Goal: Task Accomplishment & Management: Manage account settings

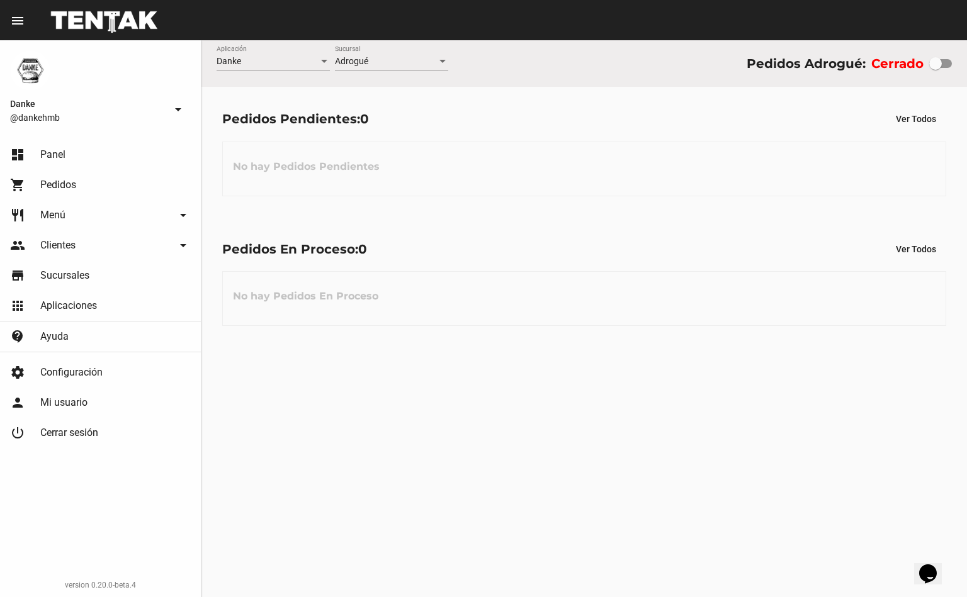
click at [70, 194] on link "shopping_cart Pedidos" at bounding box center [100, 185] width 201 height 30
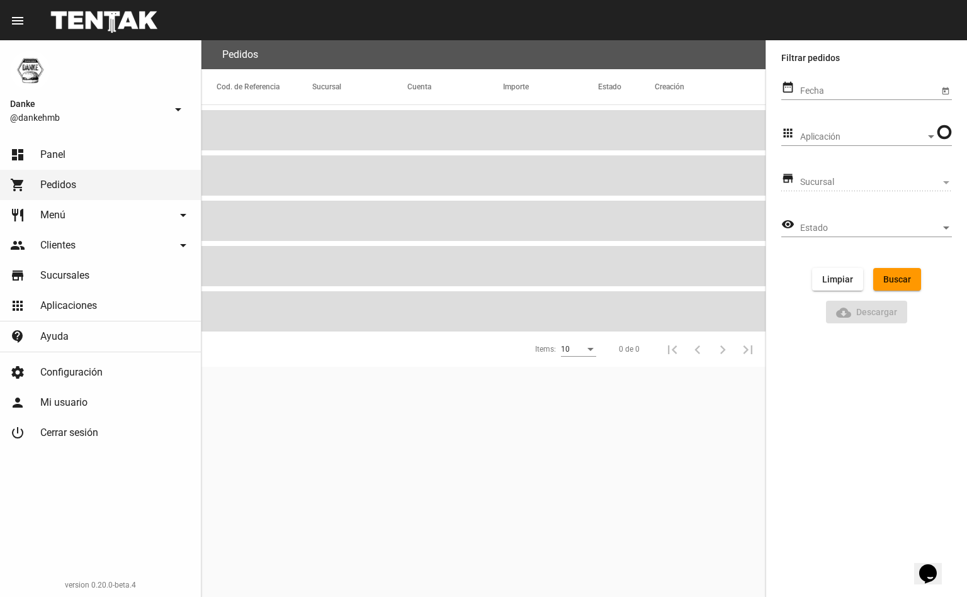
click at [89, 223] on link "restaurant Menú arrow_drop_down" at bounding box center [100, 215] width 201 height 30
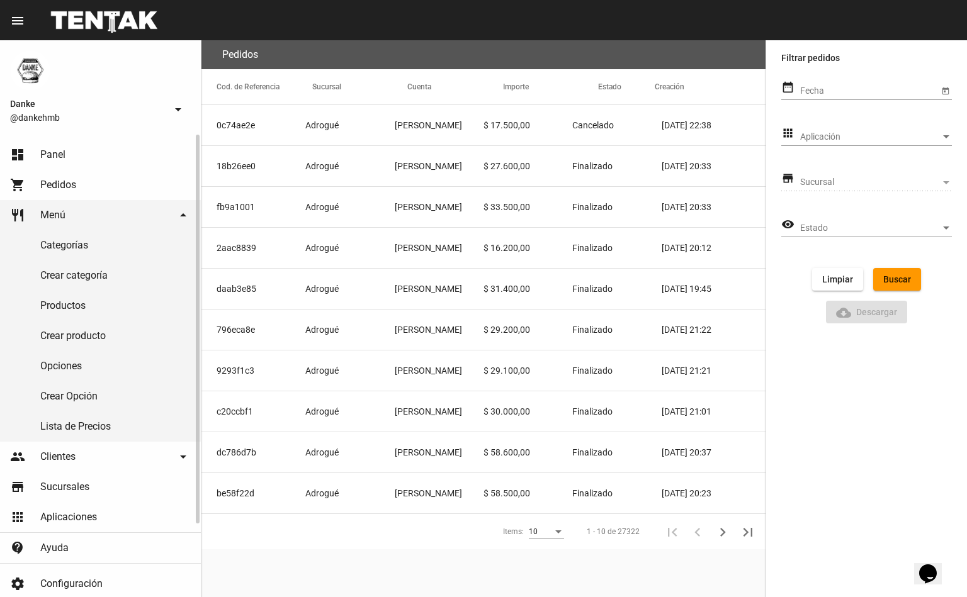
click at [91, 304] on link "Productos" at bounding box center [100, 306] width 201 height 30
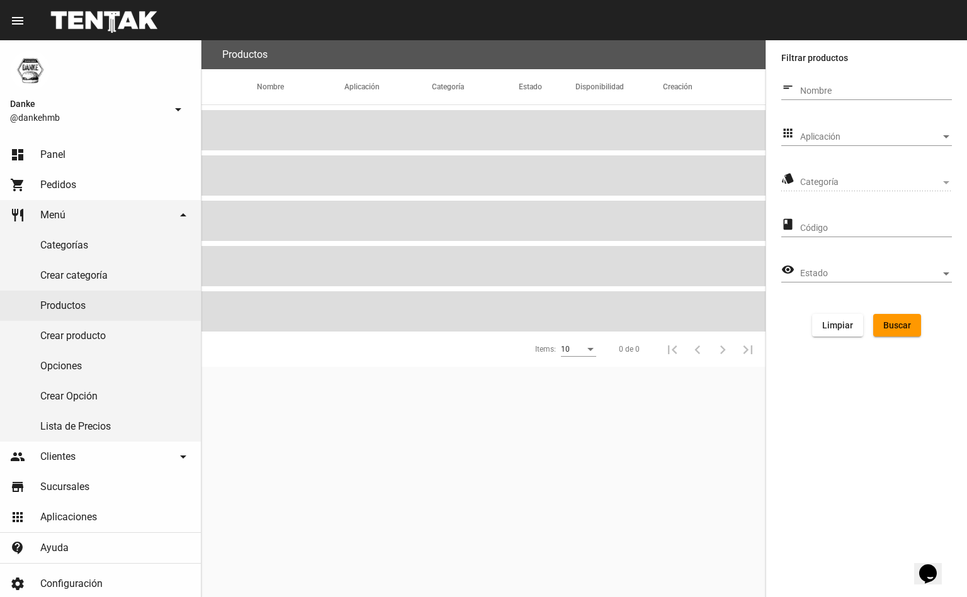
click at [901, 138] on span "Aplicación" at bounding box center [870, 137] width 140 height 10
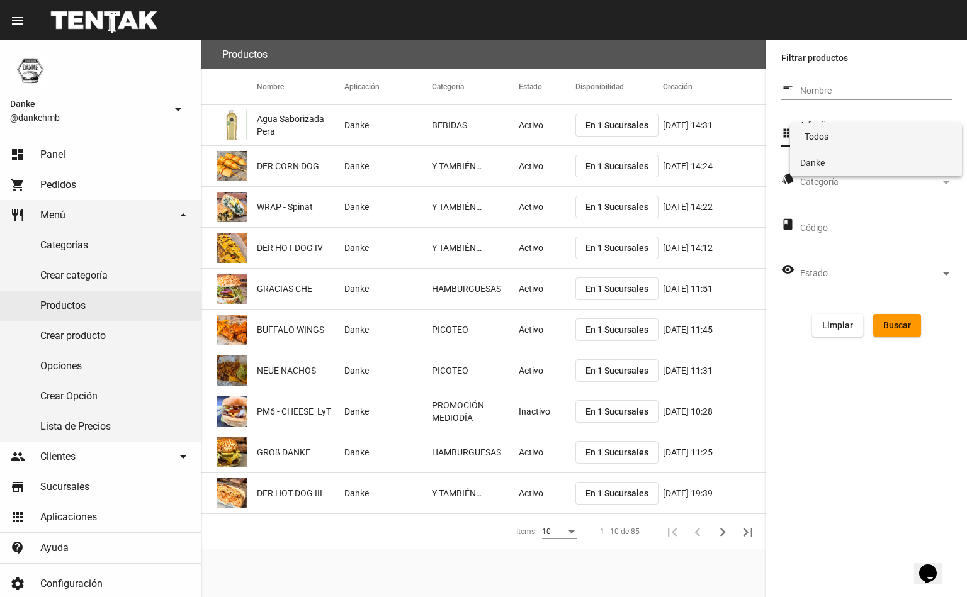
click at [880, 174] on span "Danke" at bounding box center [876, 163] width 152 height 26
click at [894, 182] on span "Categoría" at bounding box center [870, 182] width 140 height 10
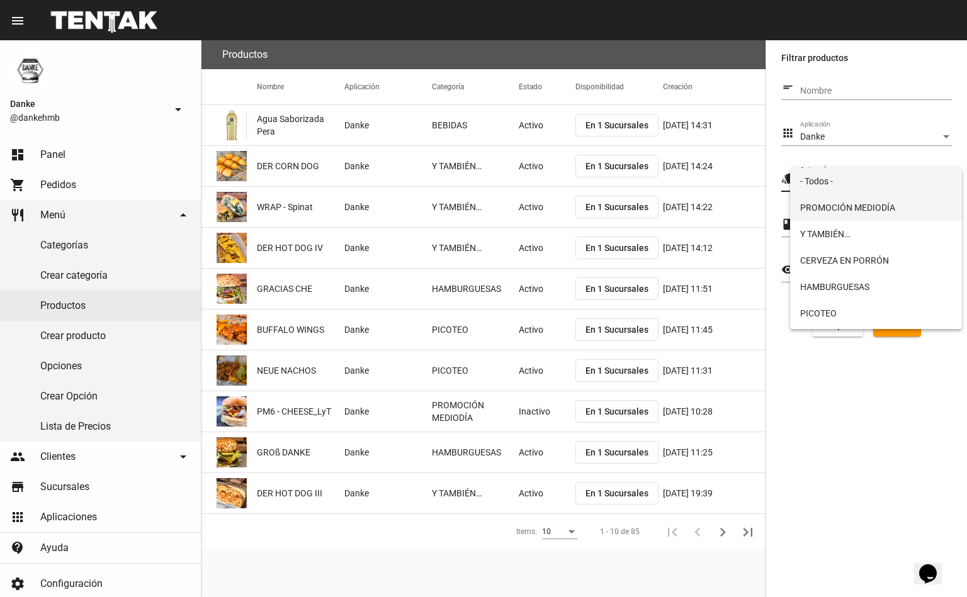
click at [890, 215] on span "PROMOCIÓN MEDIODÍA" at bounding box center [876, 207] width 152 height 26
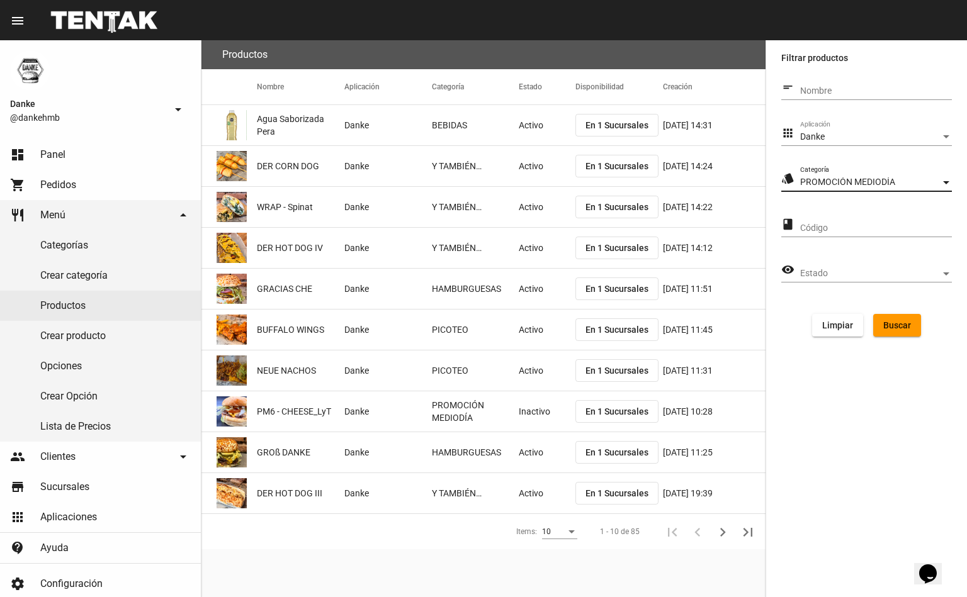
click at [895, 327] on span "Buscar" at bounding box center [897, 325] width 28 height 10
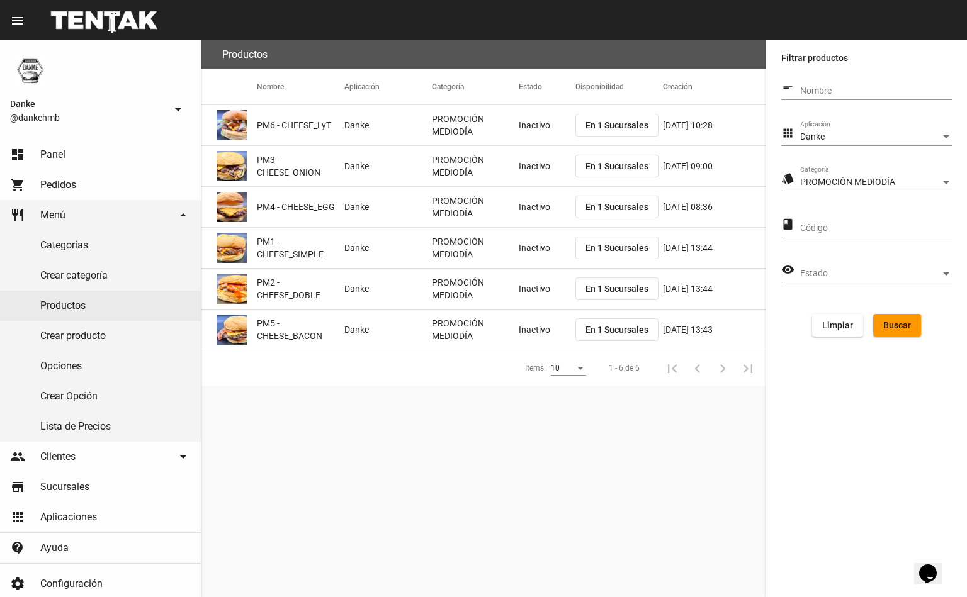
click at [540, 137] on mat-cell "Inactivo" at bounding box center [547, 125] width 57 height 40
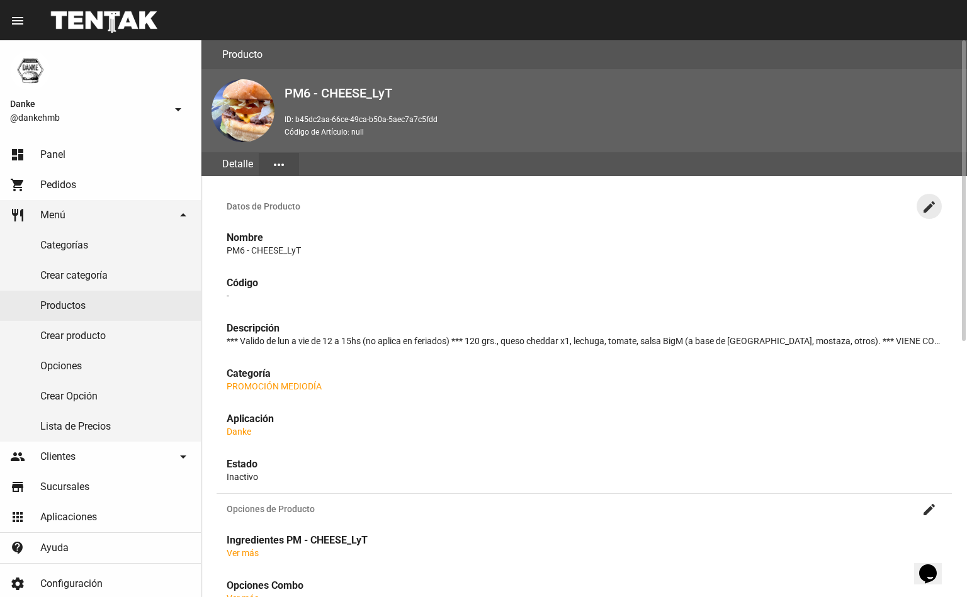
click at [929, 206] on mat-icon "create" at bounding box center [928, 206] width 15 height 15
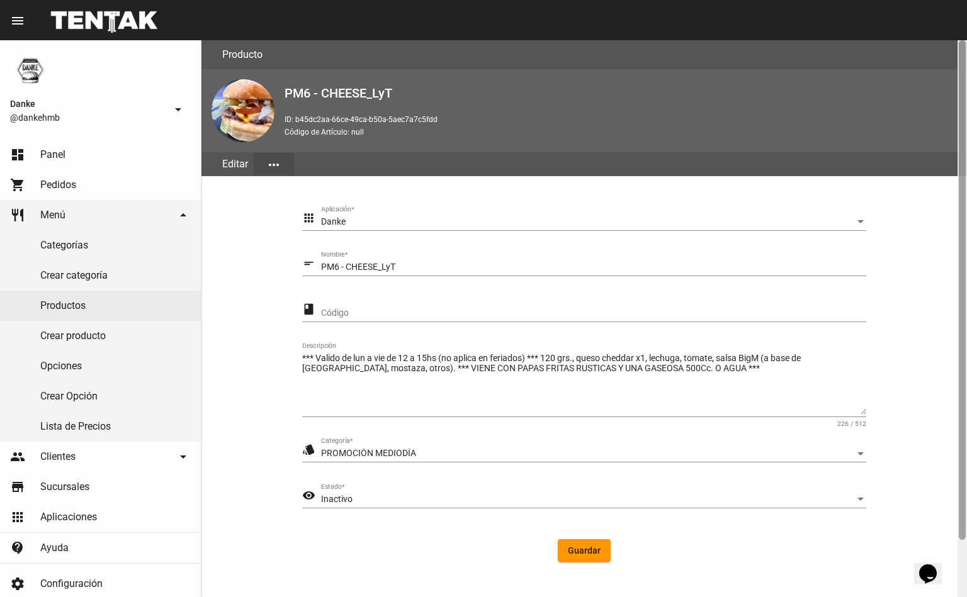
click at [961, 535] on div at bounding box center [961, 290] width 7 height 500
click at [642, 498] on div "Inactivo" at bounding box center [588, 500] width 534 height 10
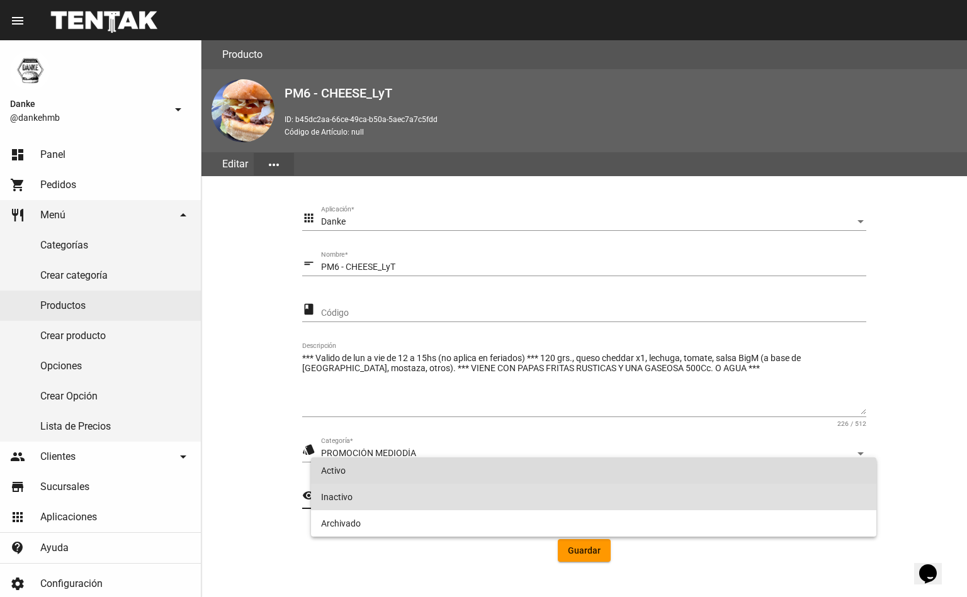
click at [615, 474] on span "Activo" at bounding box center [593, 470] width 545 height 26
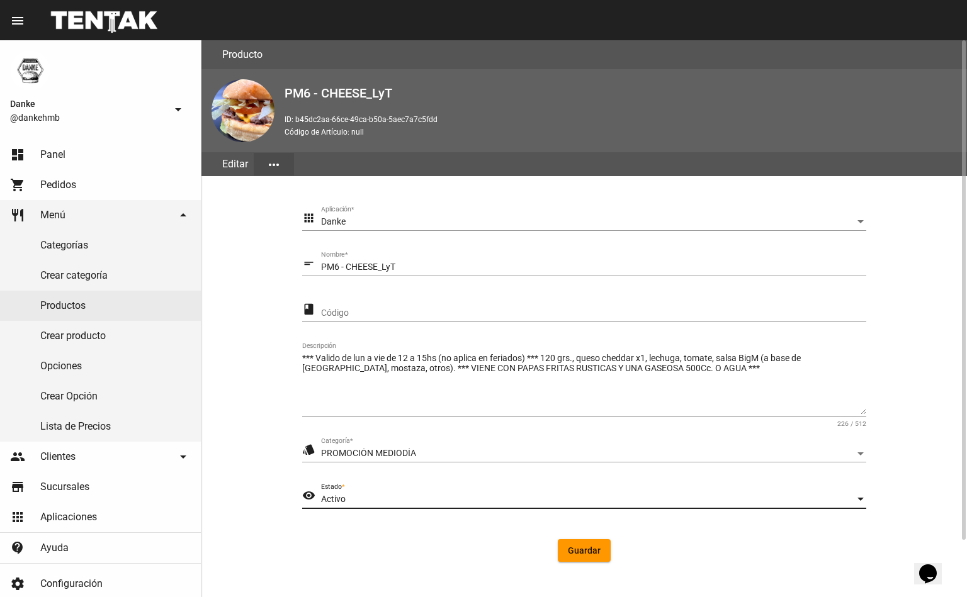
click at [585, 548] on span "Guardar" at bounding box center [584, 551] width 33 height 10
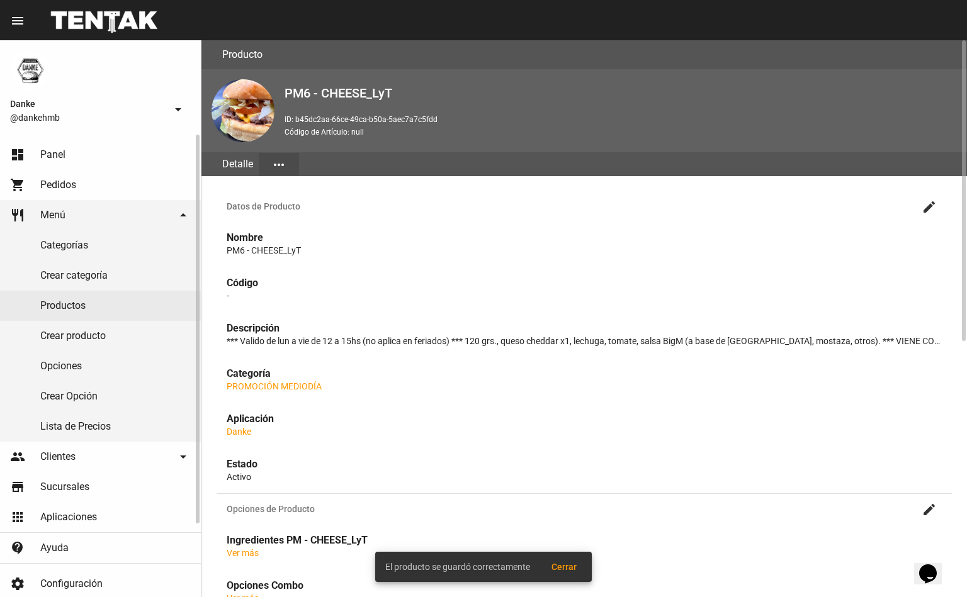
click at [61, 308] on link "Productos" at bounding box center [100, 306] width 201 height 30
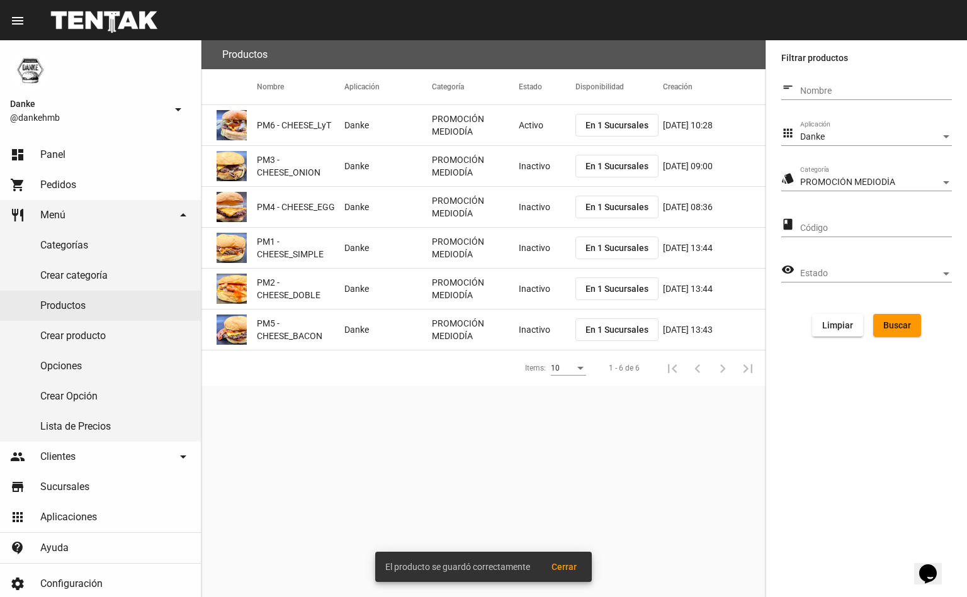
click at [521, 174] on mat-cell "Inactivo" at bounding box center [547, 166] width 57 height 40
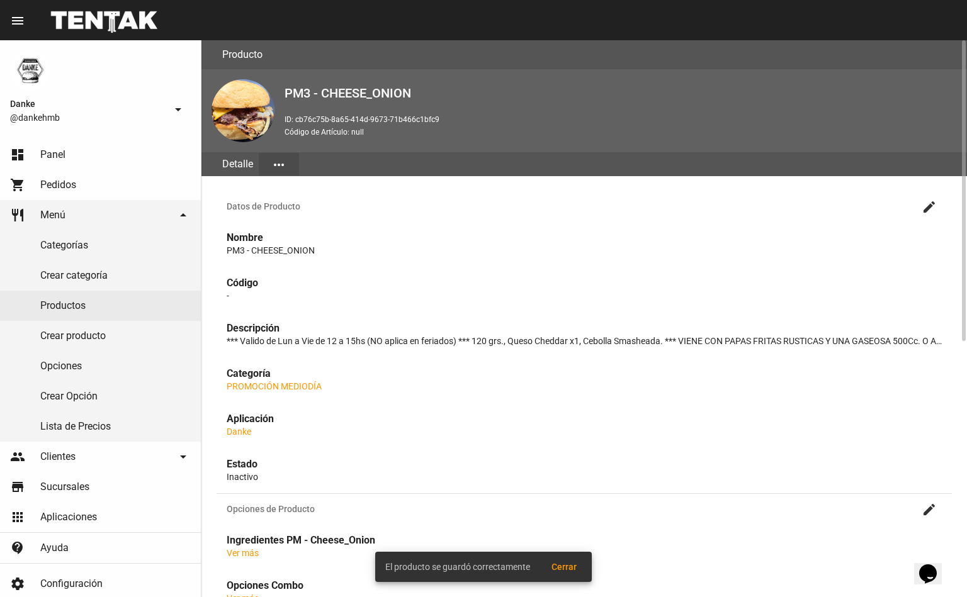
click at [934, 213] on mat-icon "create" at bounding box center [928, 206] width 15 height 15
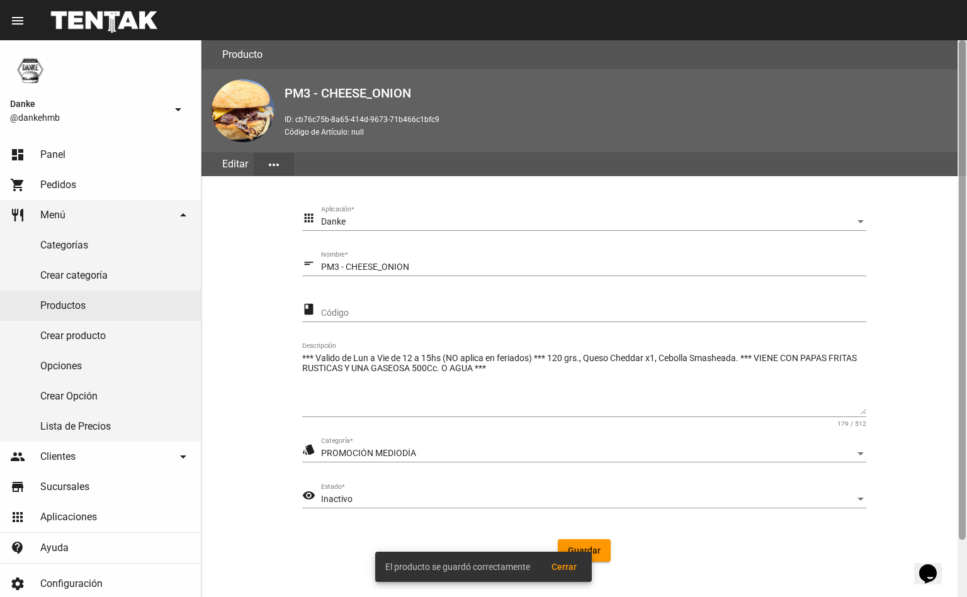
click at [961, 513] on div at bounding box center [961, 290] width 7 height 500
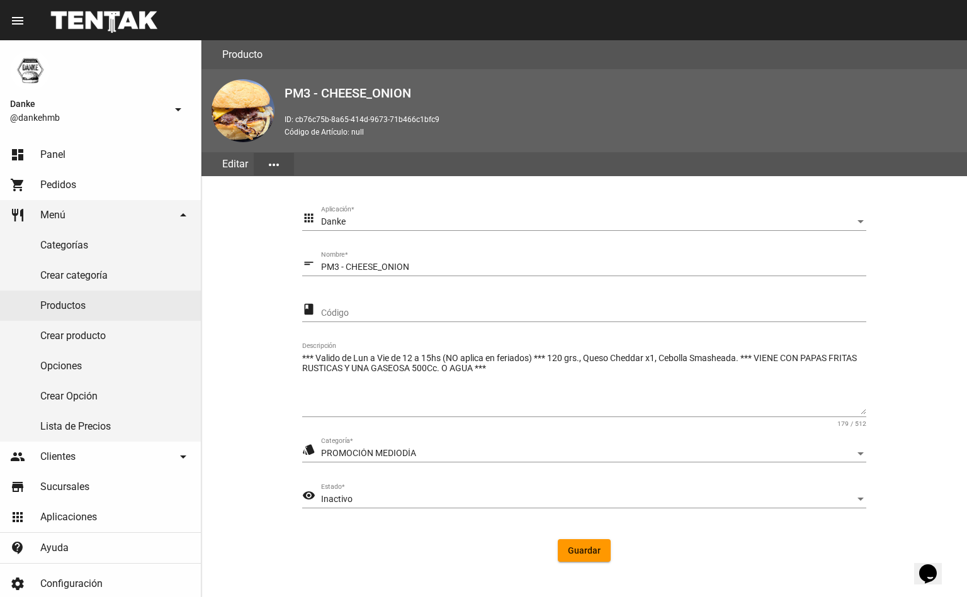
click at [337, 505] on div "Inactivo Estado *" at bounding box center [593, 496] width 545 height 25
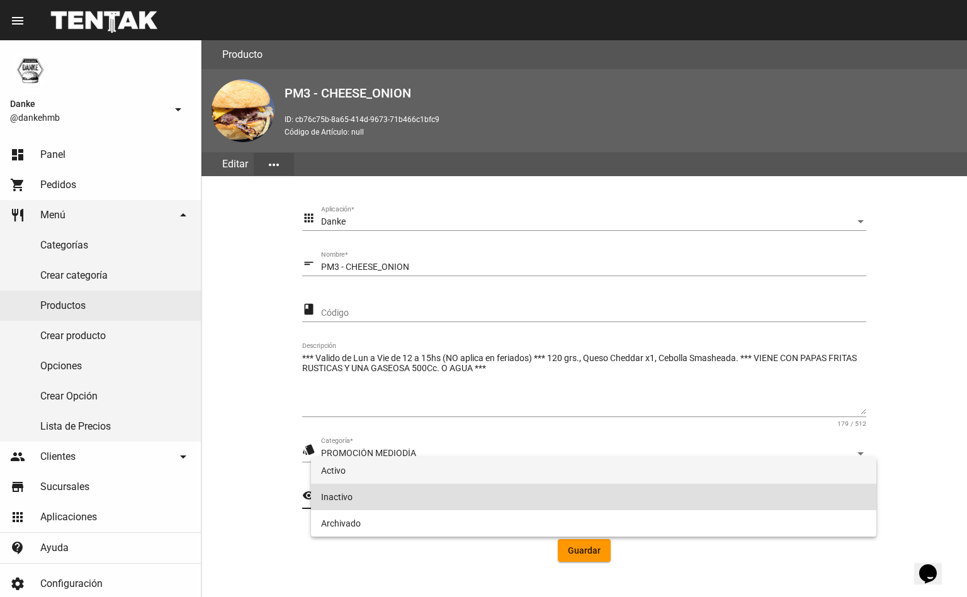
click at [337, 471] on span "Activo" at bounding box center [593, 470] width 545 height 26
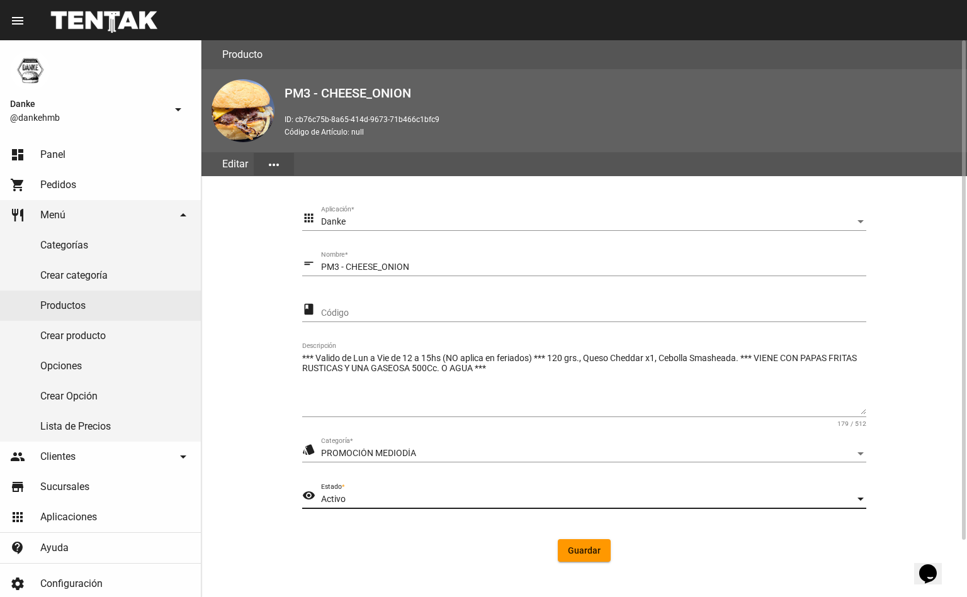
click at [582, 546] on span "Guardar" at bounding box center [584, 551] width 33 height 10
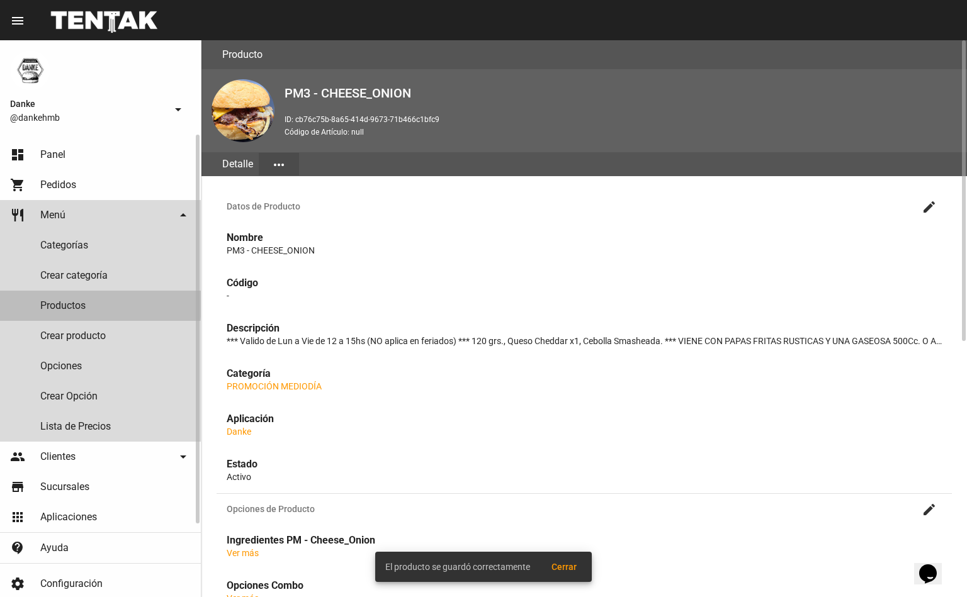
click at [62, 303] on link "Productos" at bounding box center [100, 306] width 201 height 30
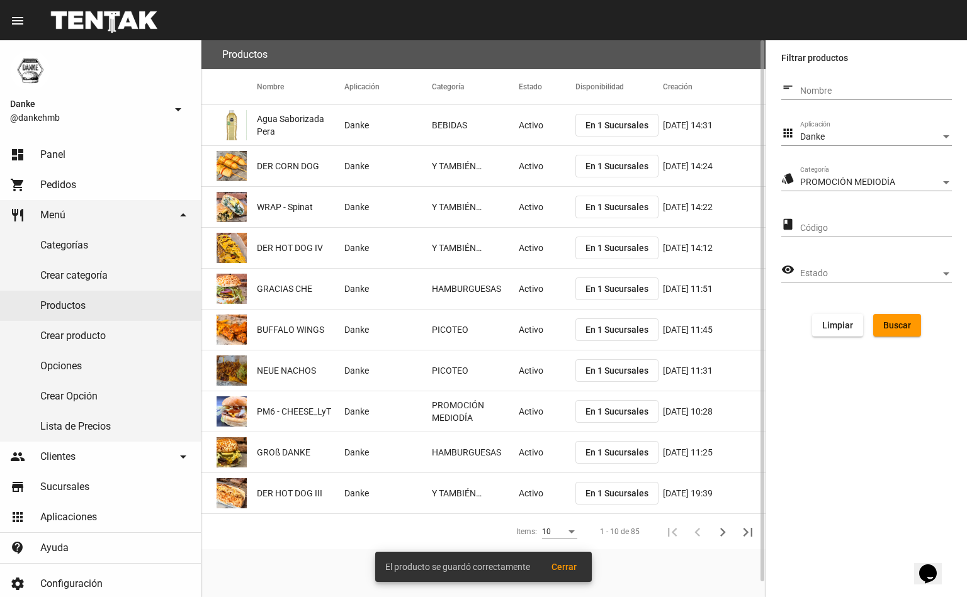
click at [904, 322] on span "Buscar" at bounding box center [897, 325] width 28 height 10
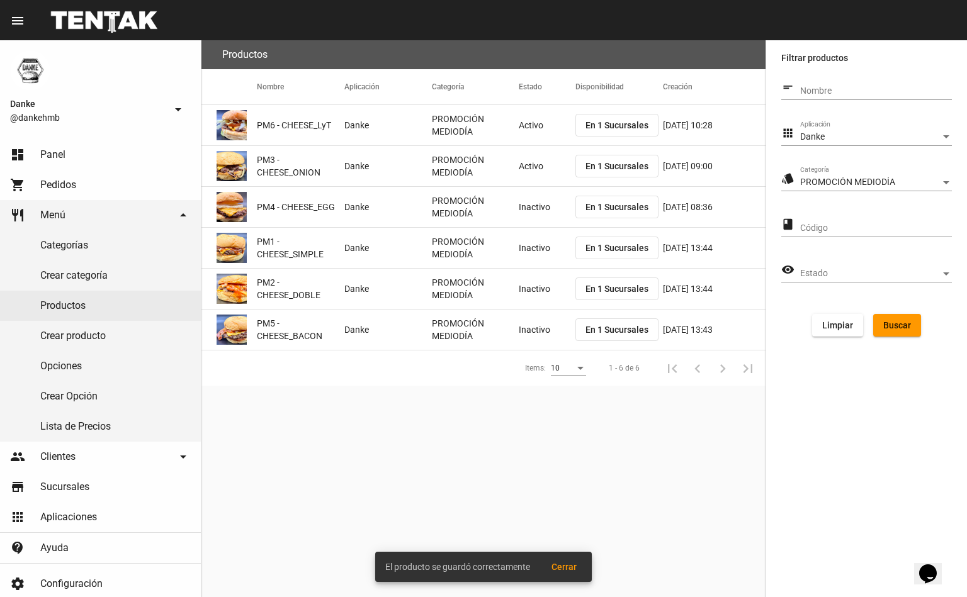
click at [516, 198] on mat-cell "PROMOCIÓN MEDIODÍA" at bounding box center [475, 207] width 87 height 40
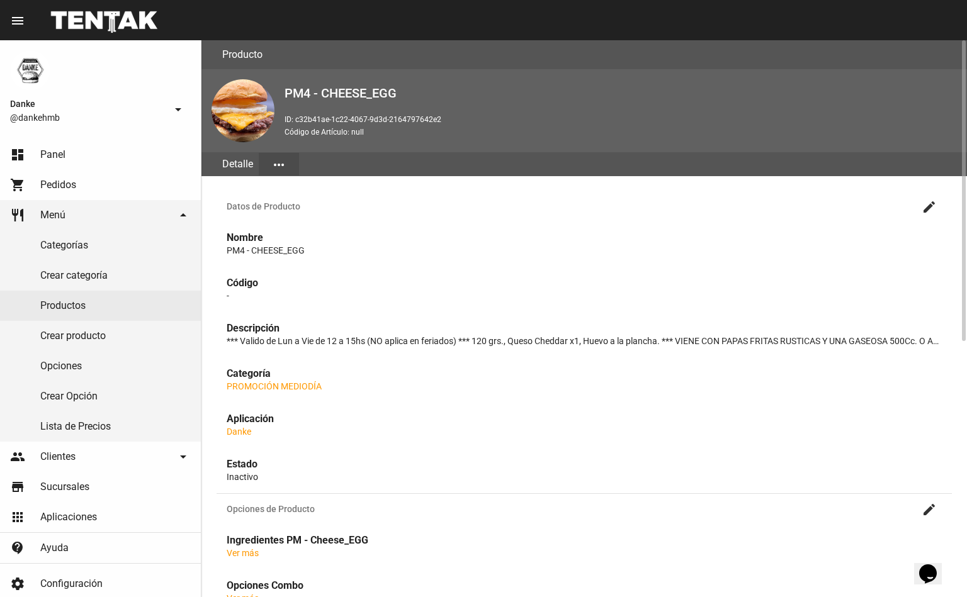
click at [925, 210] on mat-icon "create" at bounding box center [928, 206] width 15 height 15
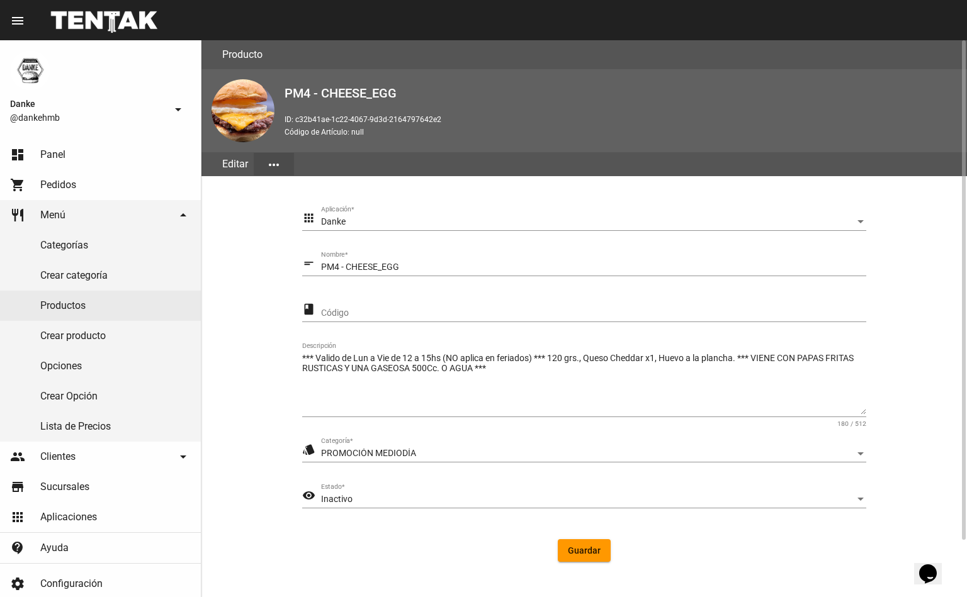
click at [942, 489] on section "apps Danke Aplicación * short_text PM4 - CHEESE_EGG Nombre * class Código *** V…" at bounding box center [583, 389] width 735 height 396
click at [342, 500] on span "Inactivo" at bounding box center [336, 499] width 31 height 10
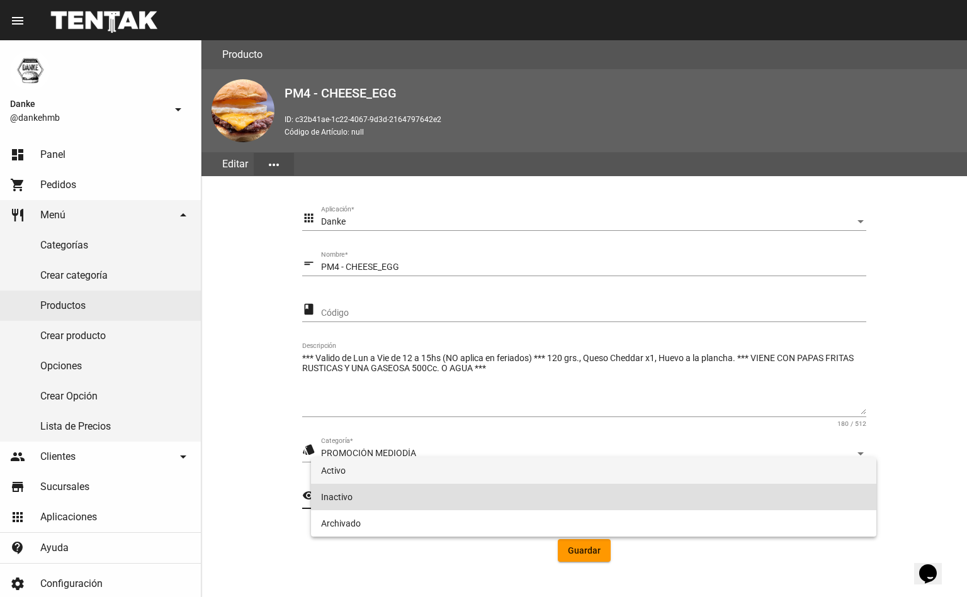
click at [327, 472] on span "Activo" at bounding box center [593, 470] width 545 height 26
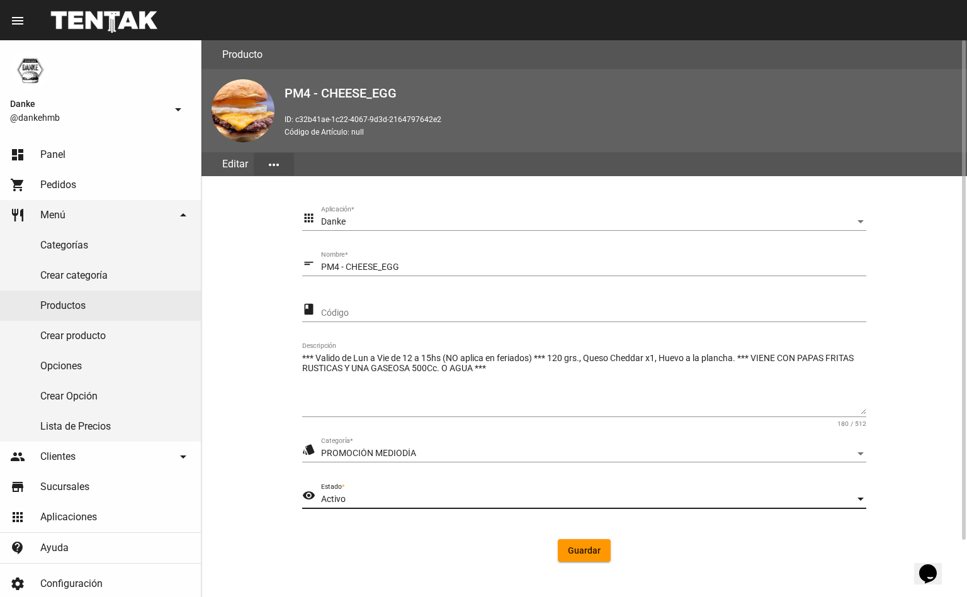
click at [605, 548] on button "Guardar" at bounding box center [584, 550] width 53 height 23
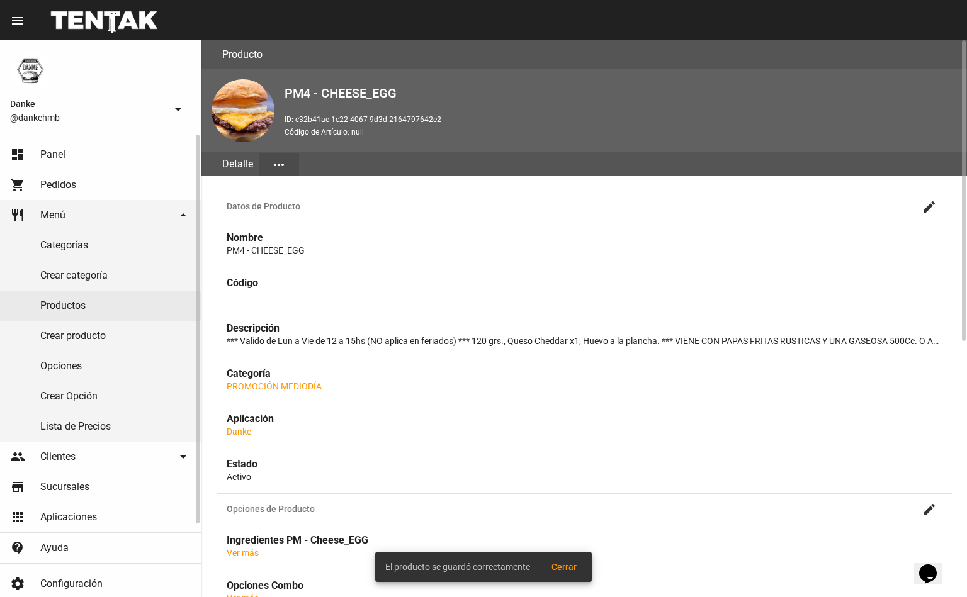
click at [53, 303] on link "Productos" at bounding box center [100, 306] width 201 height 30
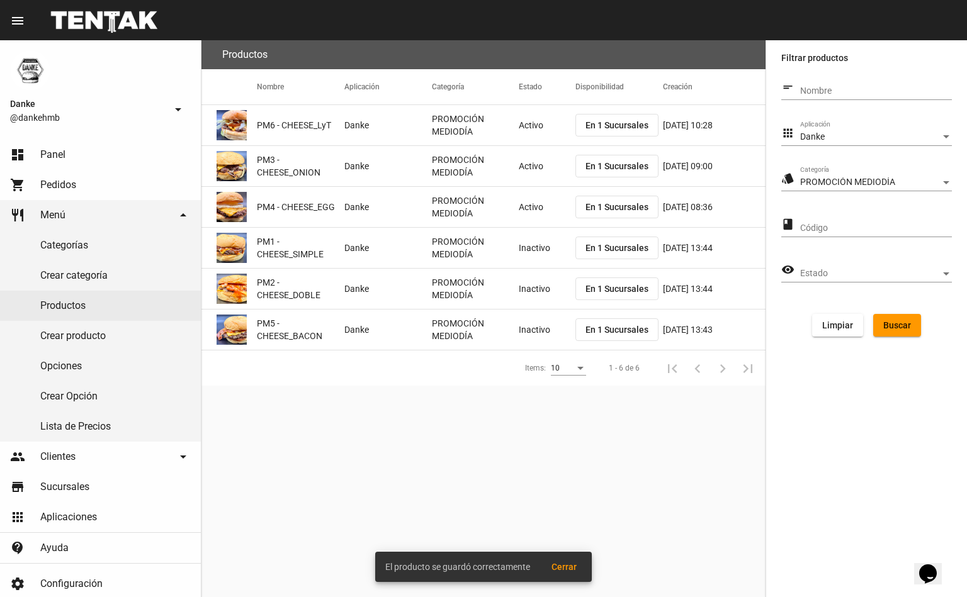
click at [532, 244] on mat-cell "Inactivo" at bounding box center [547, 248] width 57 height 40
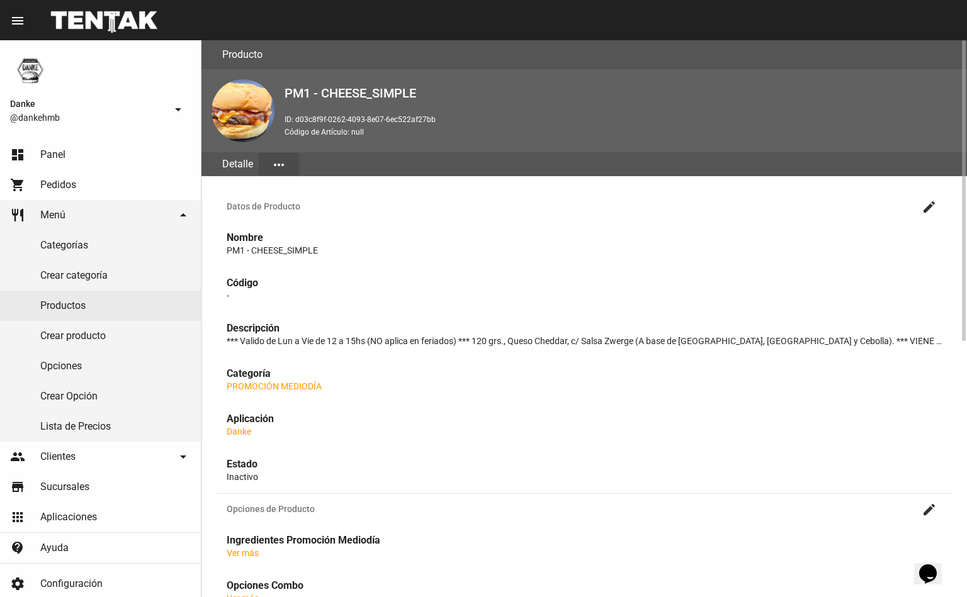
click at [929, 205] on mat-icon "create" at bounding box center [928, 206] width 15 height 15
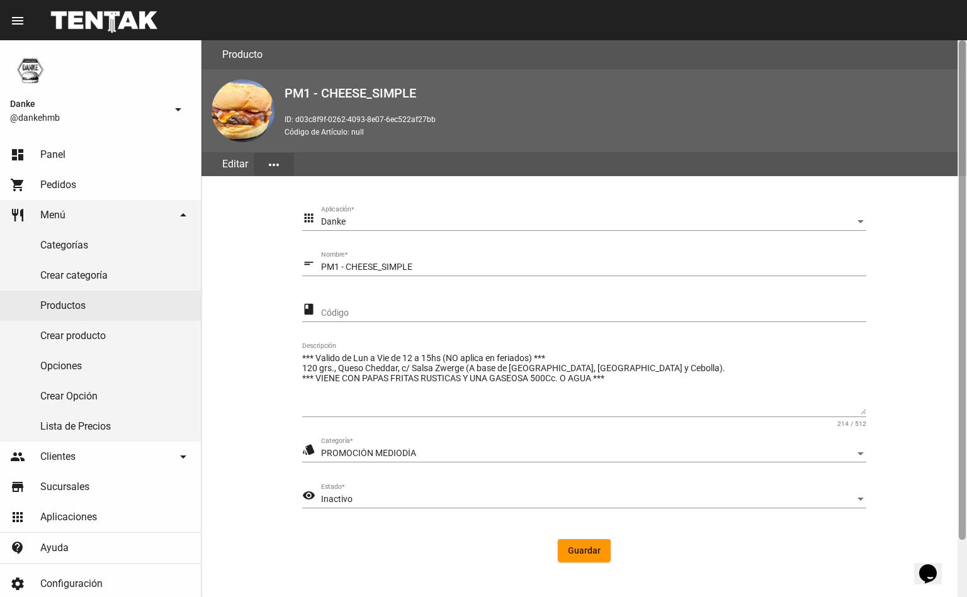
click at [961, 508] on div at bounding box center [961, 290] width 7 height 500
click at [351, 495] on span "Inactivo" at bounding box center [336, 499] width 31 height 10
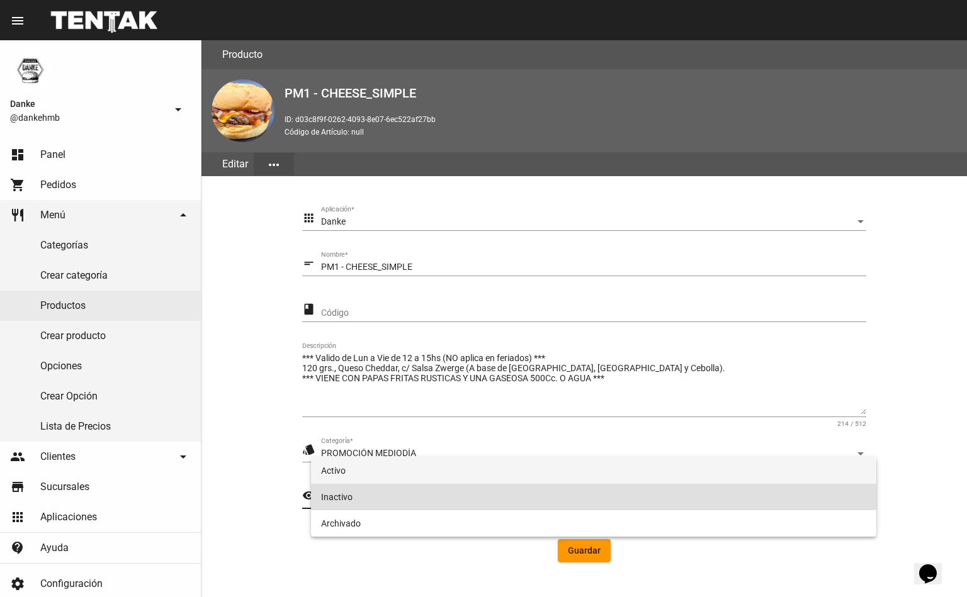
click at [342, 469] on span "Activo" at bounding box center [593, 470] width 545 height 26
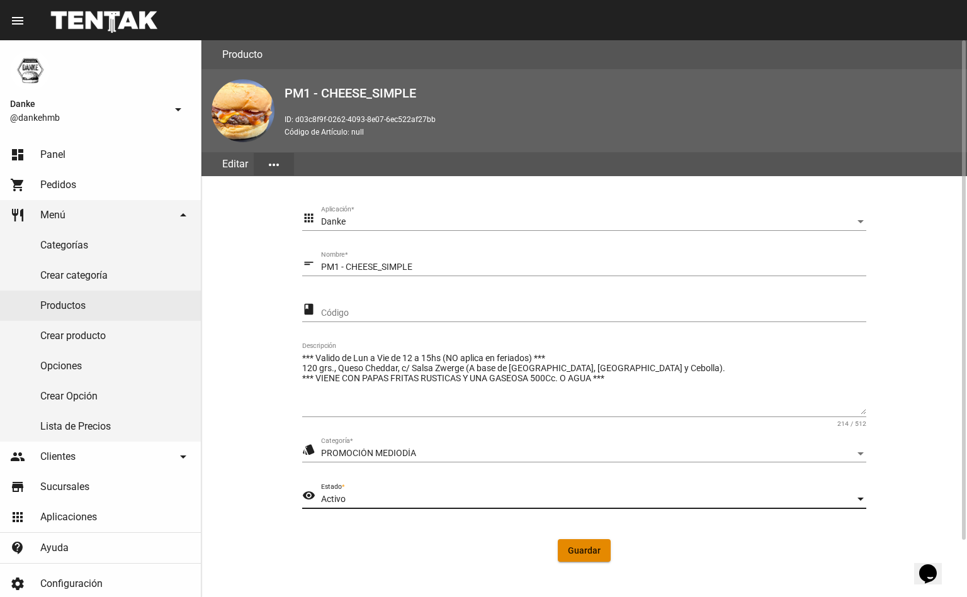
click at [580, 548] on span "Guardar" at bounding box center [584, 551] width 33 height 10
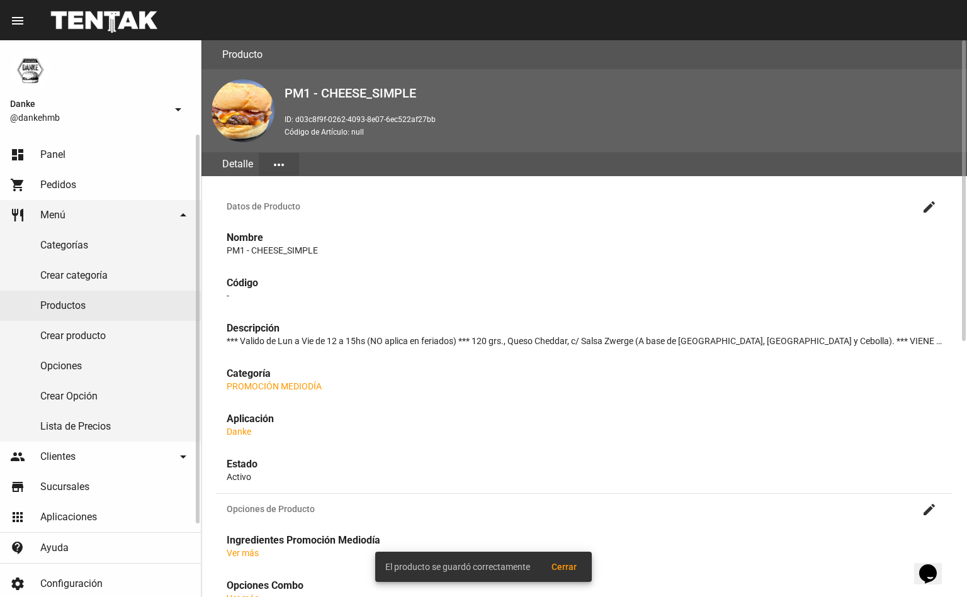
click at [72, 304] on link "Productos" at bounding box center [100, 306] width 201 height 30
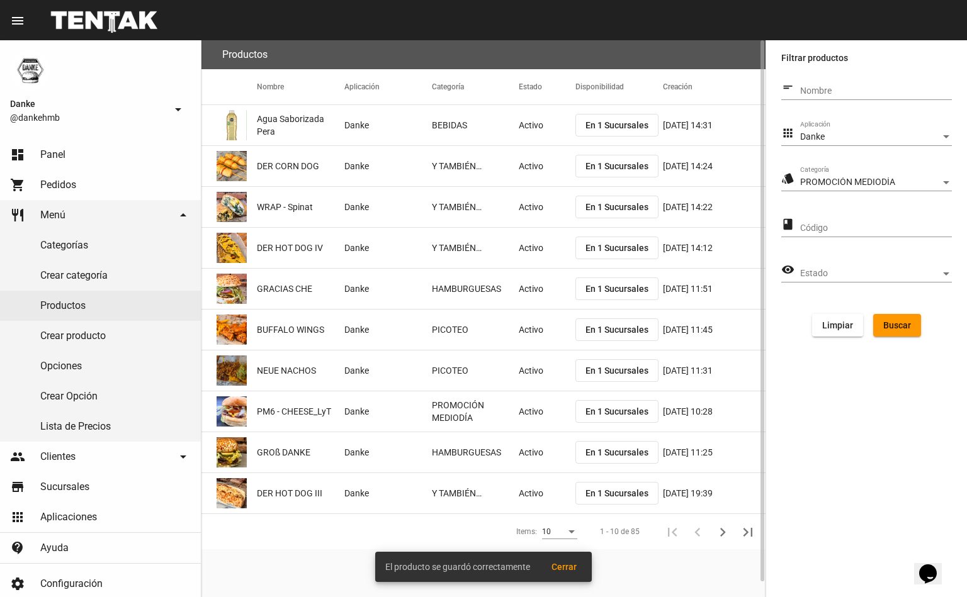
click at [891, 320] on span "Buscar" at bounding box center [897, 325] width 28 height 10
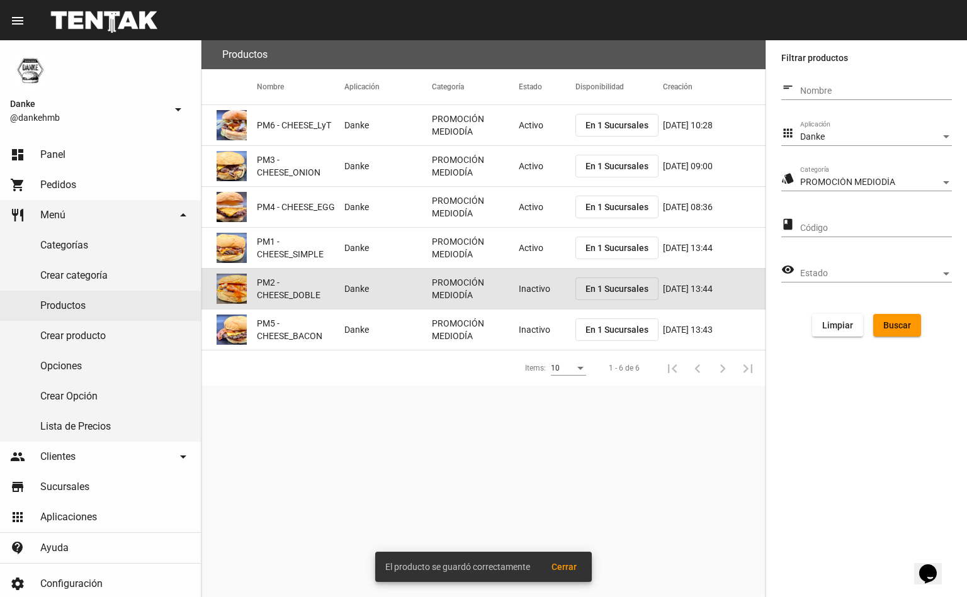
click at [527, 286] on mat-cell "Inactivo" at bounding box center [547, 289] width 57 height 40
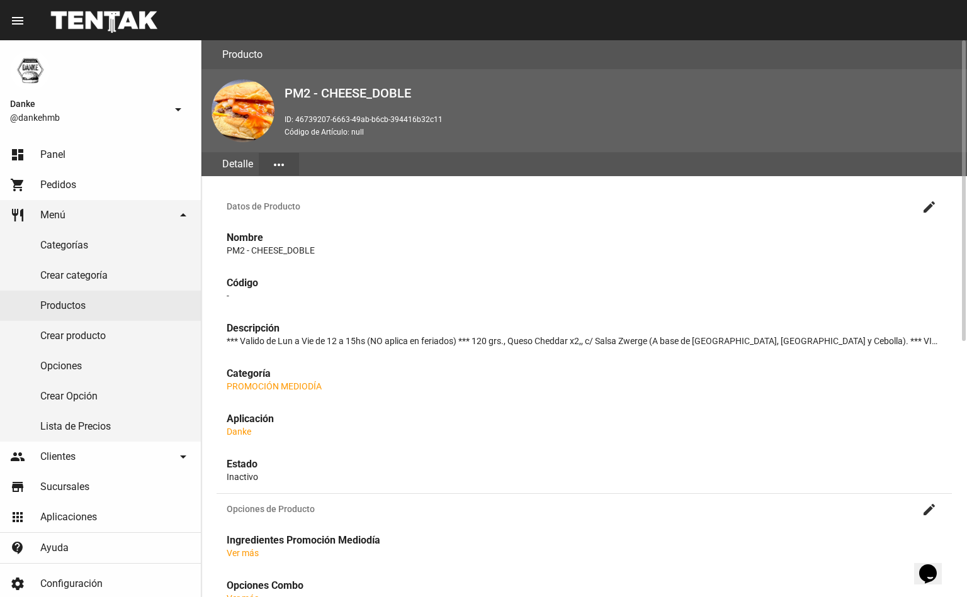
click at [926, 201] on mat-icon "create" at bounding box center [928, 206] width 15 height 15
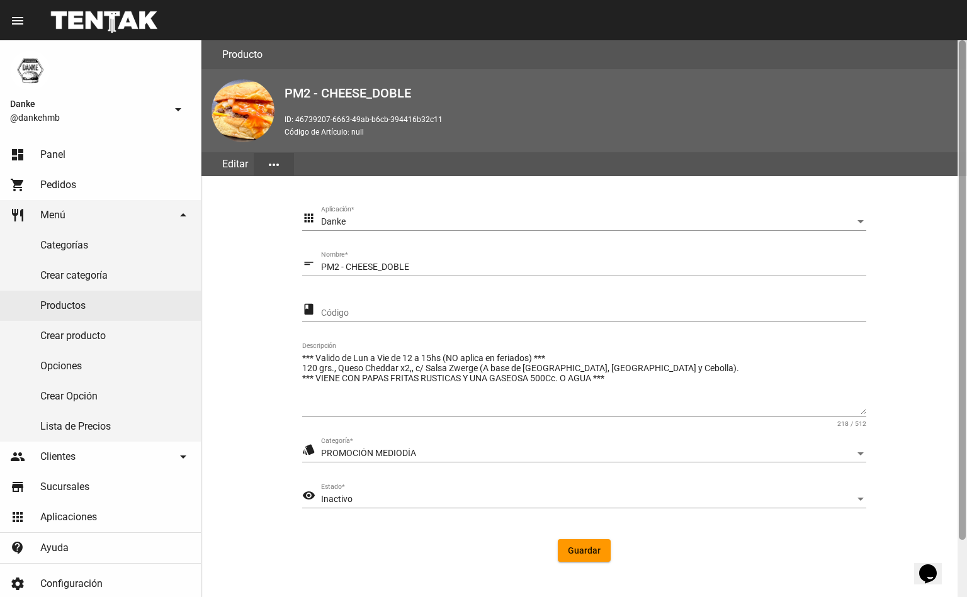
click at [958, 516] on div at bounding box center [961, 318] width 9 height 557
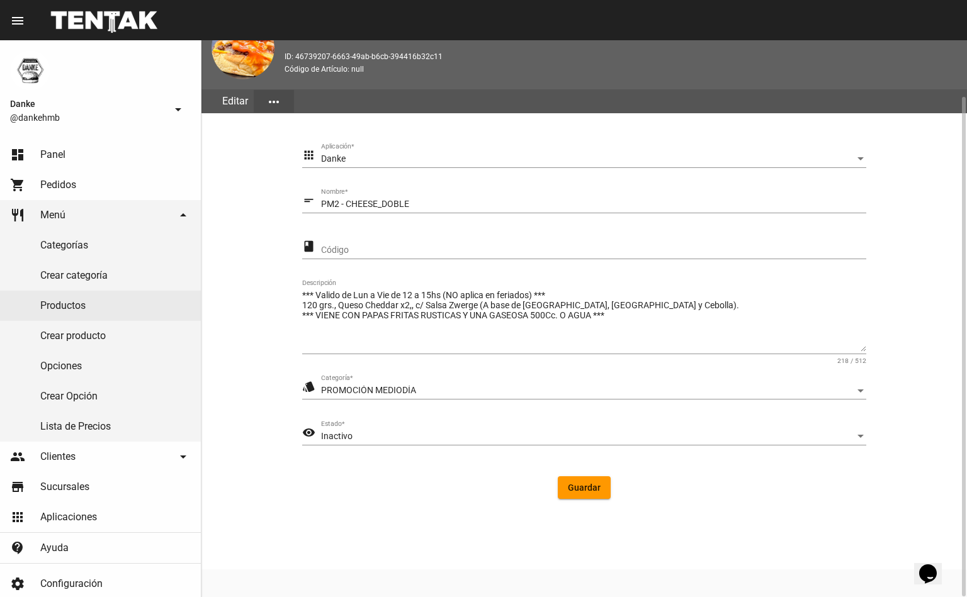
click at [342, 434] on span "Inactivo" at bounding box center [336, 436] width 31 height 10
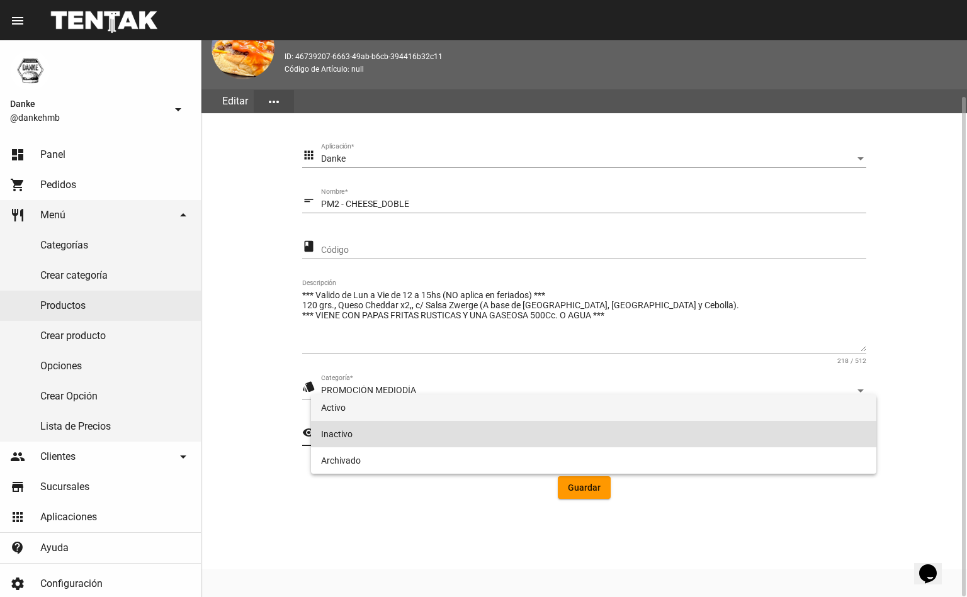
click at [330, 408] on span "Activo" at bounding box center [593, 408] width 545 height 26
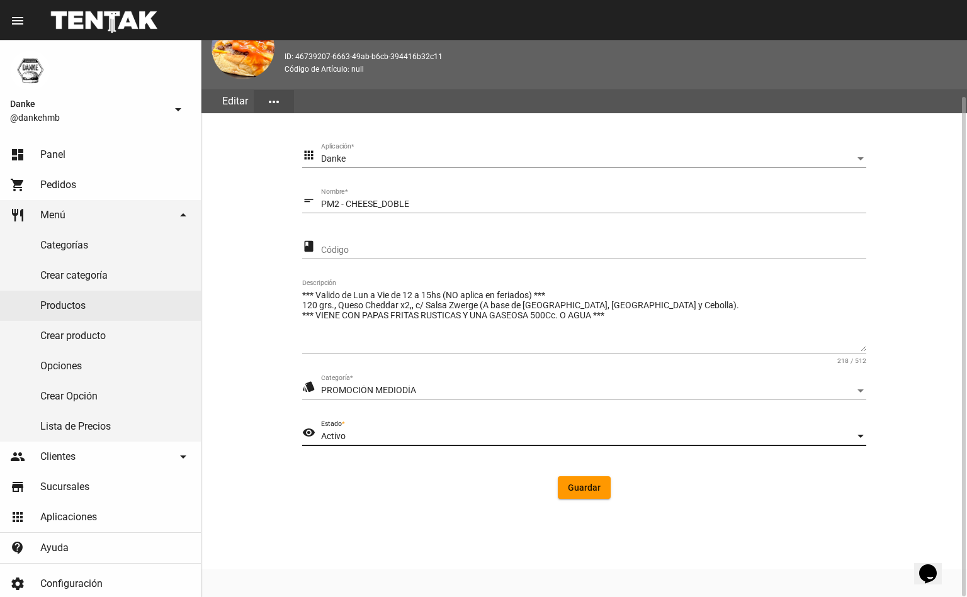
click at [574, 491] on button "Guardar" at bounding box center [584, 487] width 53 height 23
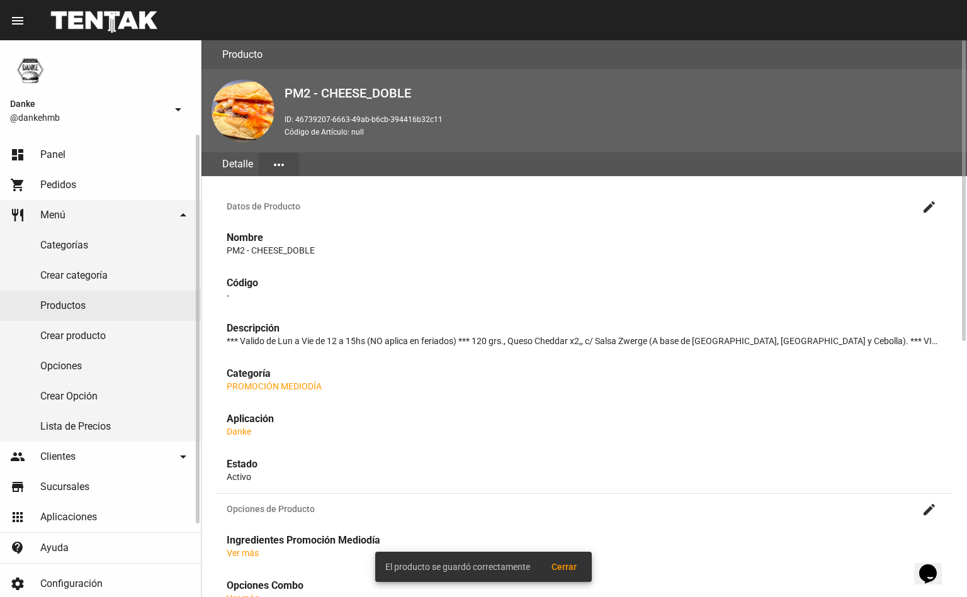
click at [72, 302] on link "Productos" at bounding box center [100, 306] width 201 height 30
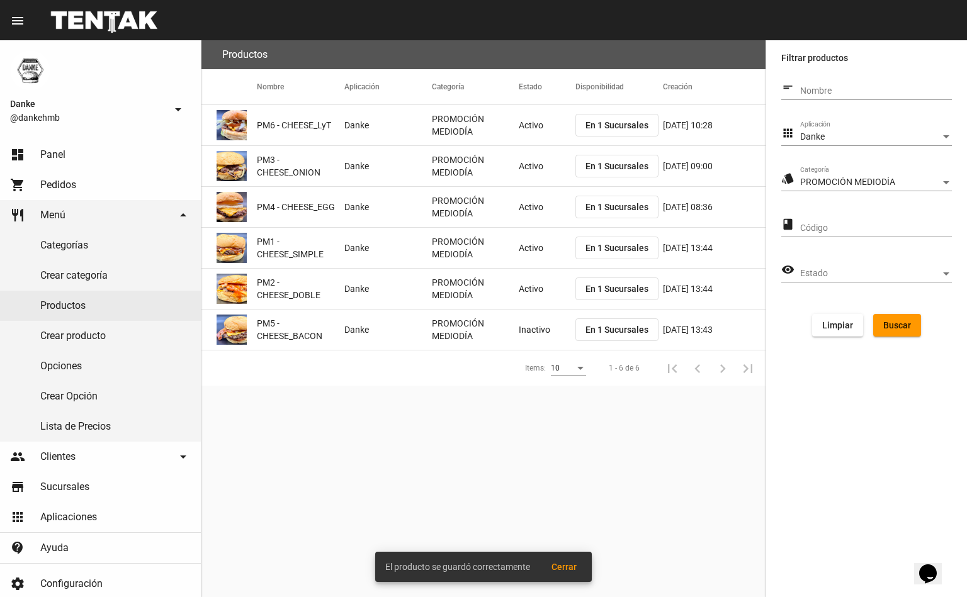
click at [519, 327] on mat-cell "Inactivo" at bounding box center [547, 330] width 57 height 40
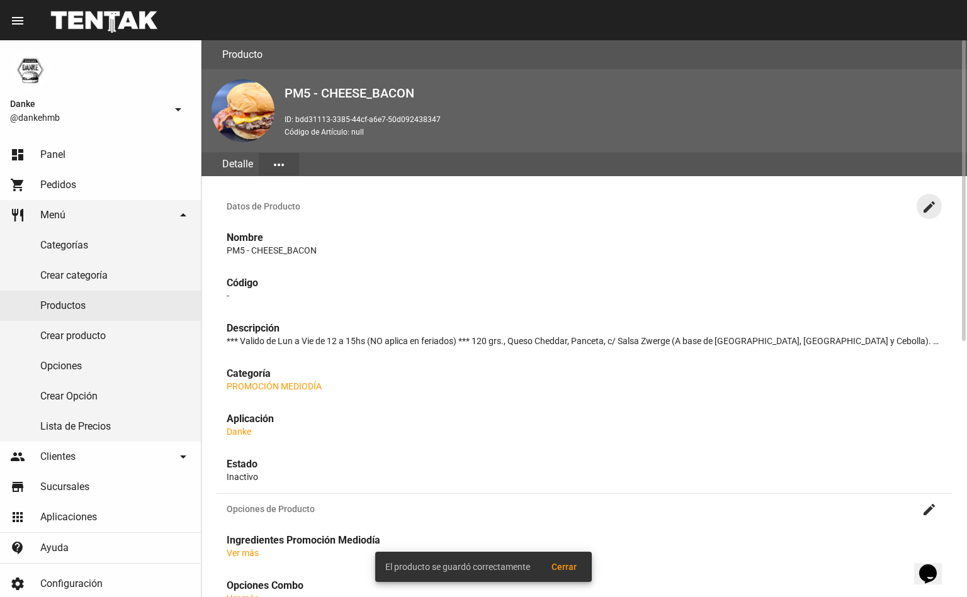
click at [921, 210] on mat-icon "create" at bounding box center [928, 206] width 15 height 15
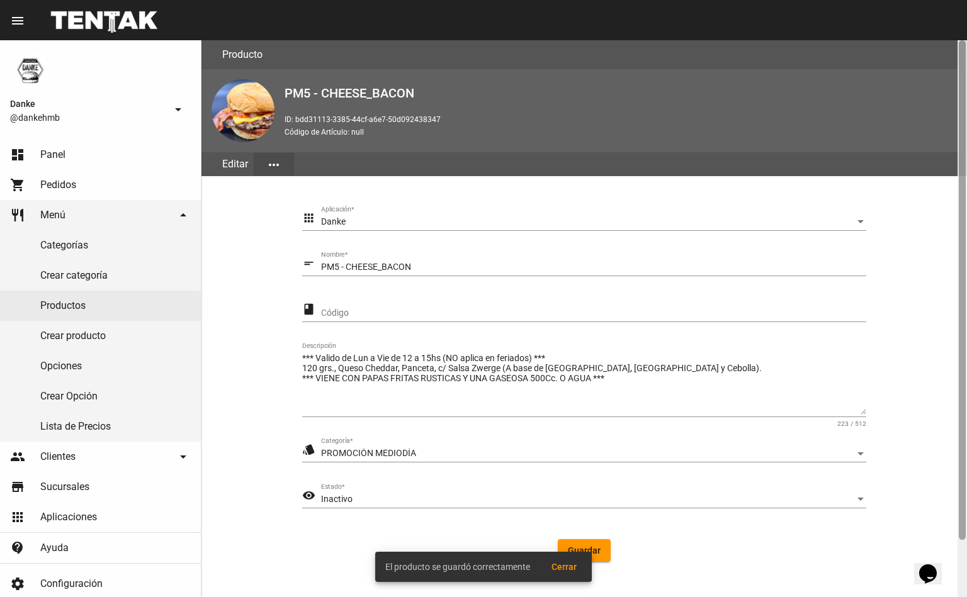
click at [963, 514] on div at bounding box center [961, 290] width 7 height 500
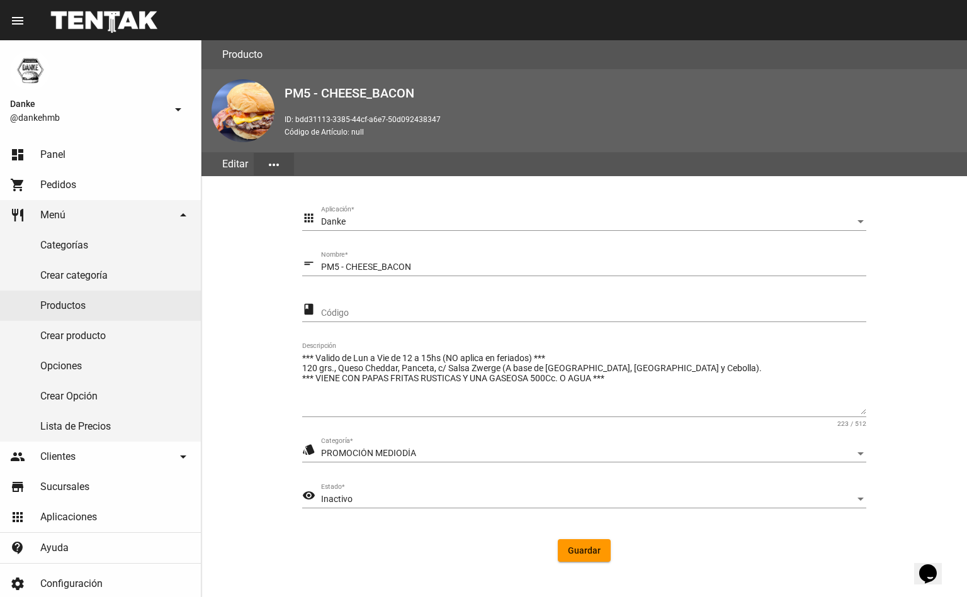
click at [457, 495] on div "Inactivo" at bounding box center [588, 500] width 534 height 10
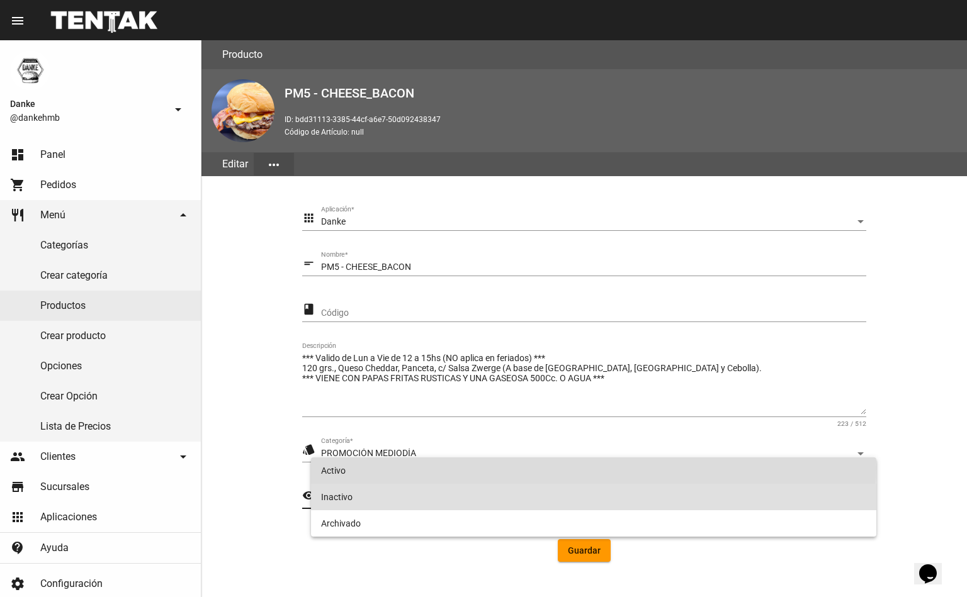
click at [478, 468] on span "Activo" at bounding box center [593, 470] width 545 height 26
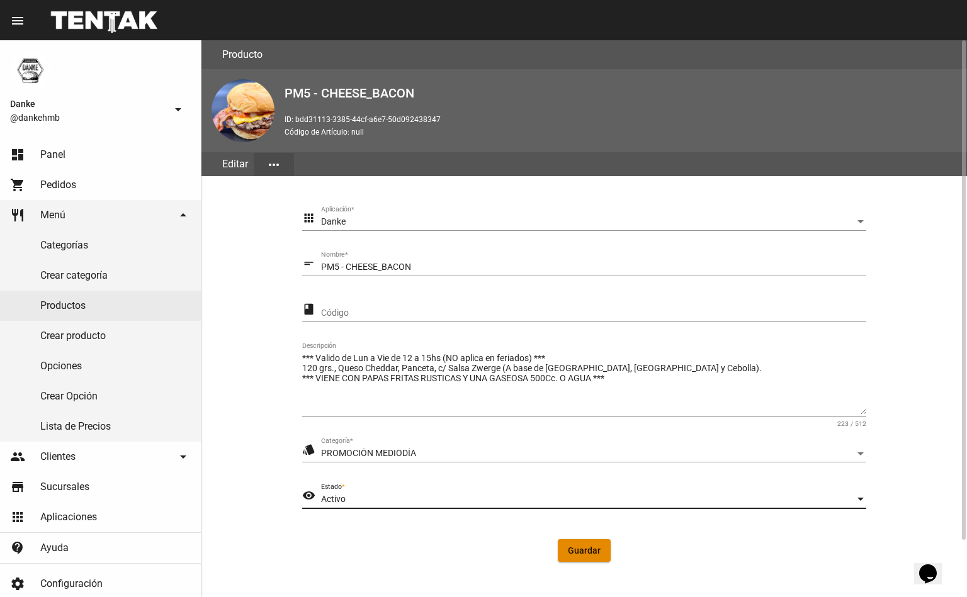
click at [573, 546] on span "Guardar" at bounding box center [584, 551] width 33 height 10
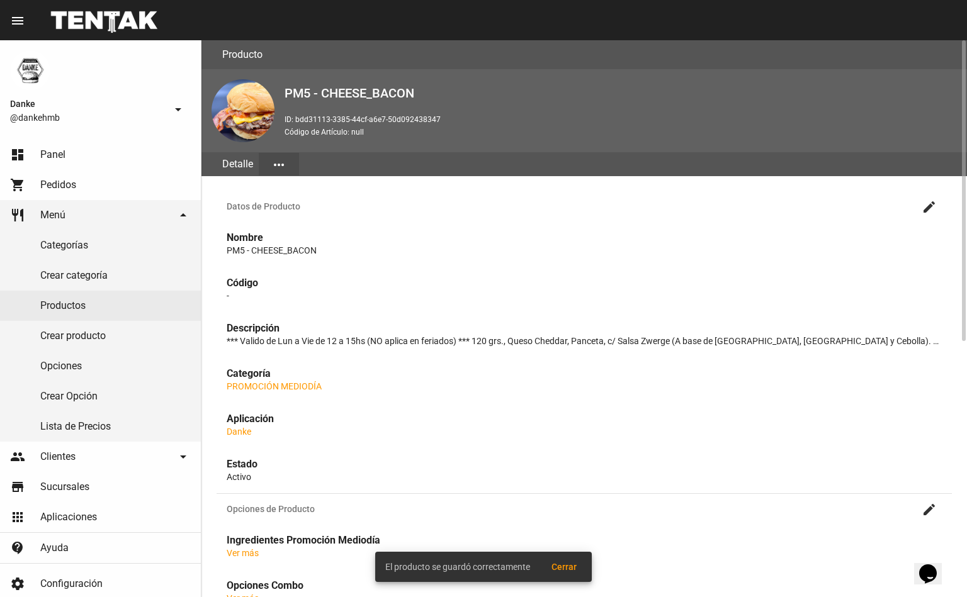
click at [53, 149] on span "Panel" at bounding box center [52, 155] width 25 height 13
